Goal: Check status: Check status

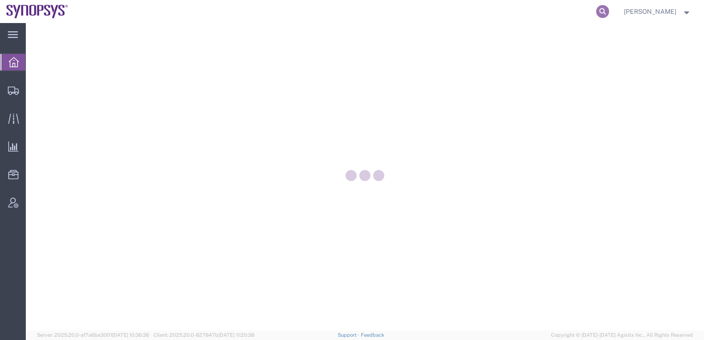
click at [609, 12] on icon at bounding box center [602, 11] width 13 height 13
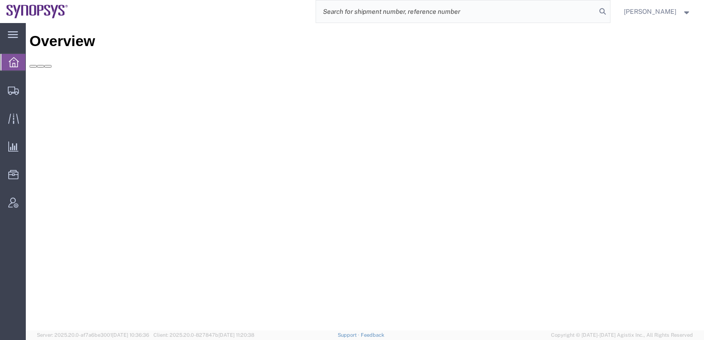
paste input "56232401"
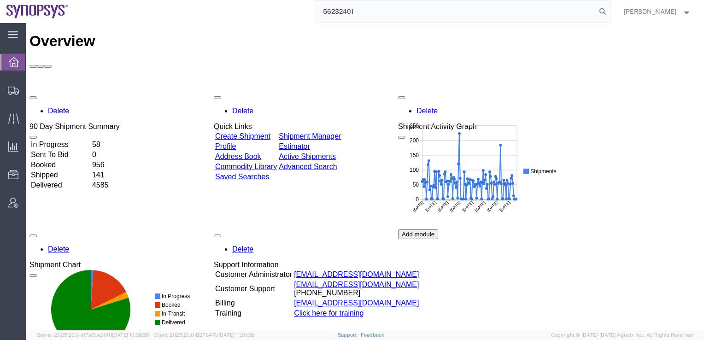
type input "56232401"
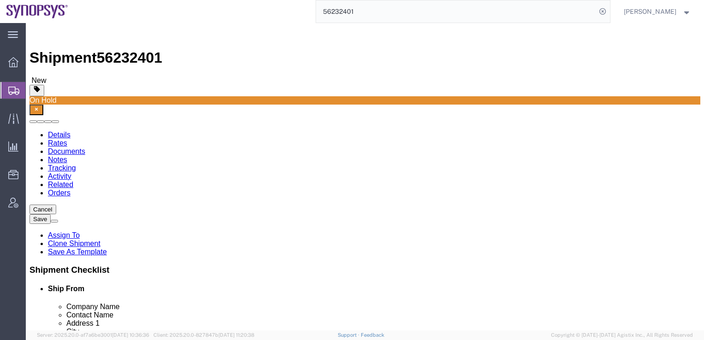
select select
select select "63152"
